Goal: Information Seeking & Learning: Learn about a topic

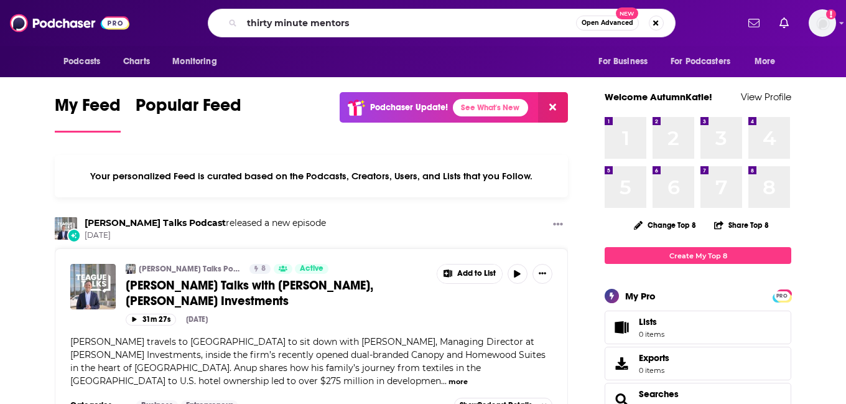
type input "thirty minute mentors"
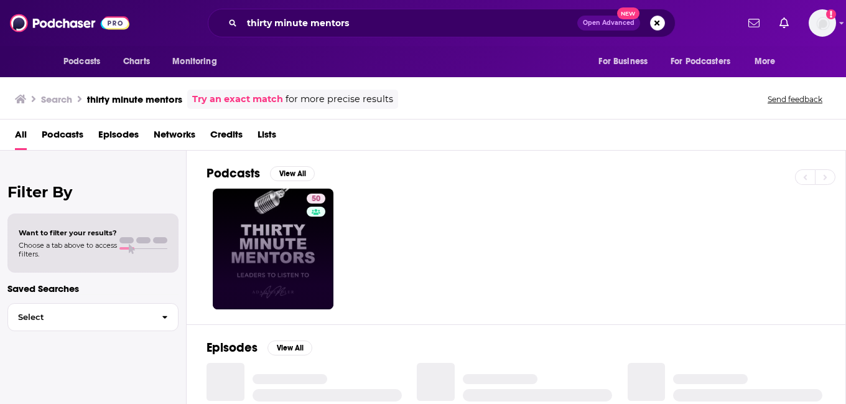
click at [277, 250] on link "50" at bounding box center [273, 248] width 121 height 121
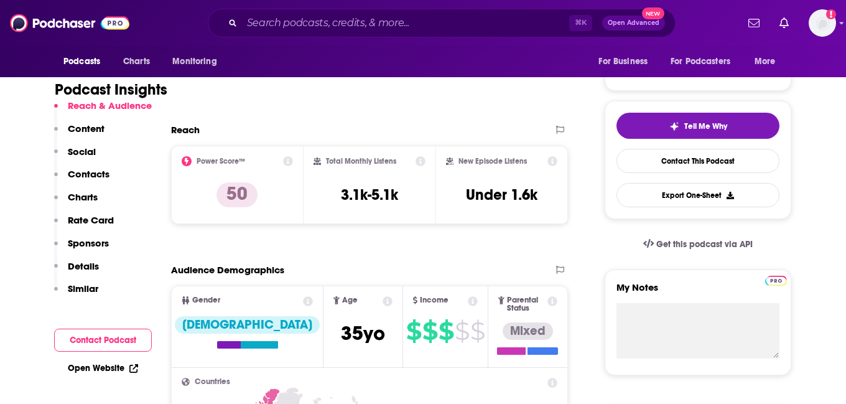
scroll to position [233, 0]
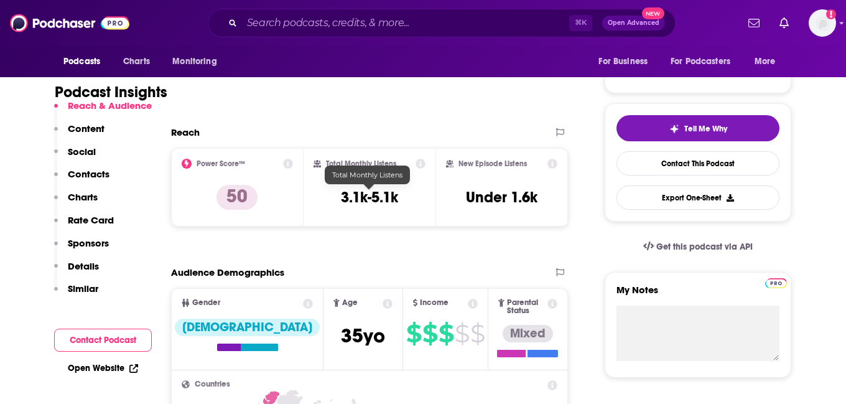
click at [374, 191] on h3 "3.1k-5.1k" at bounding box center [369, 197] width 57 height 19
copy div "3.1k-5.1k"
